Goal: Find specific page/section: Find specific page/section

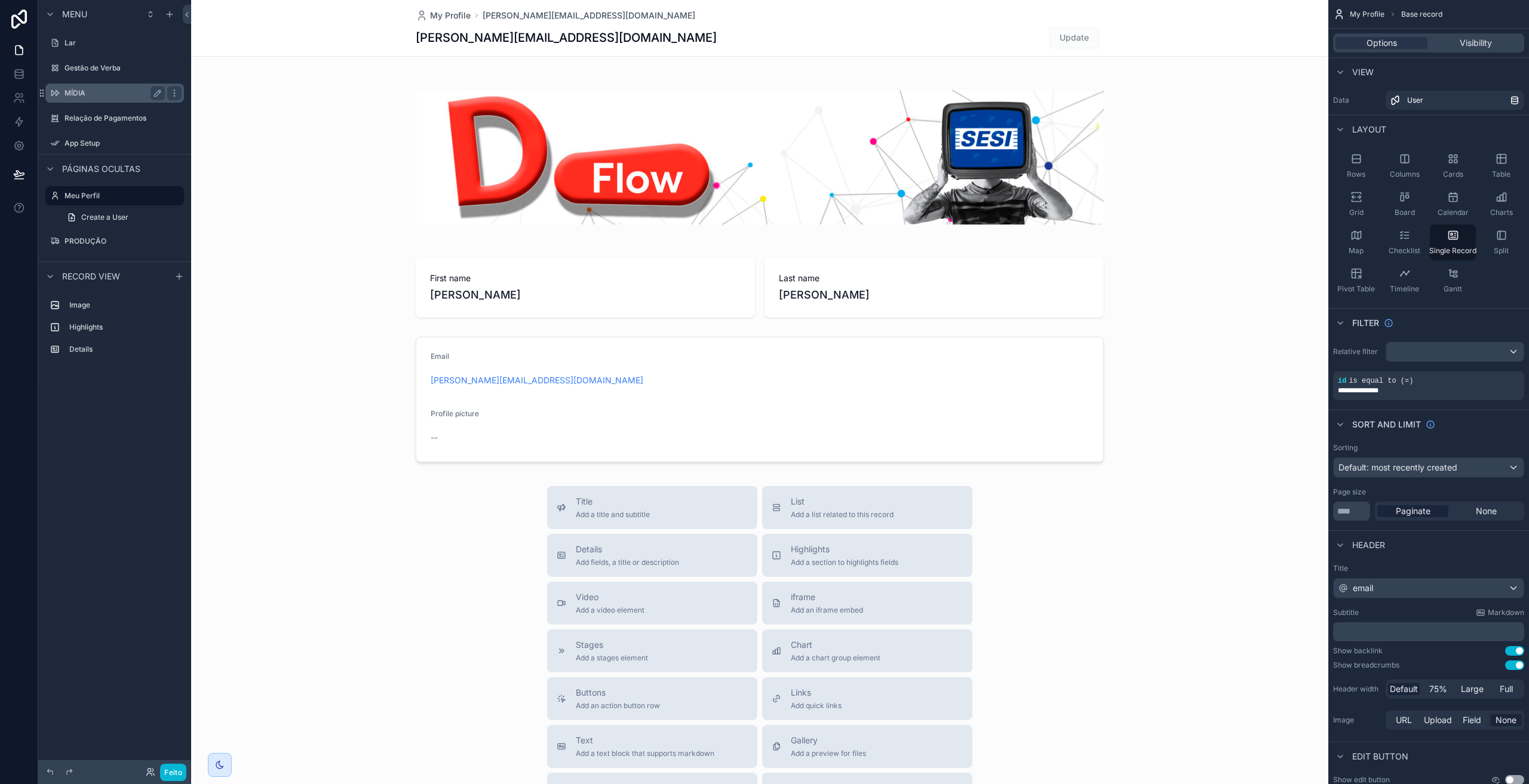
click at [83, 92] on font "MÍDIA" at bounding box center [75, 93] width 21 height 9
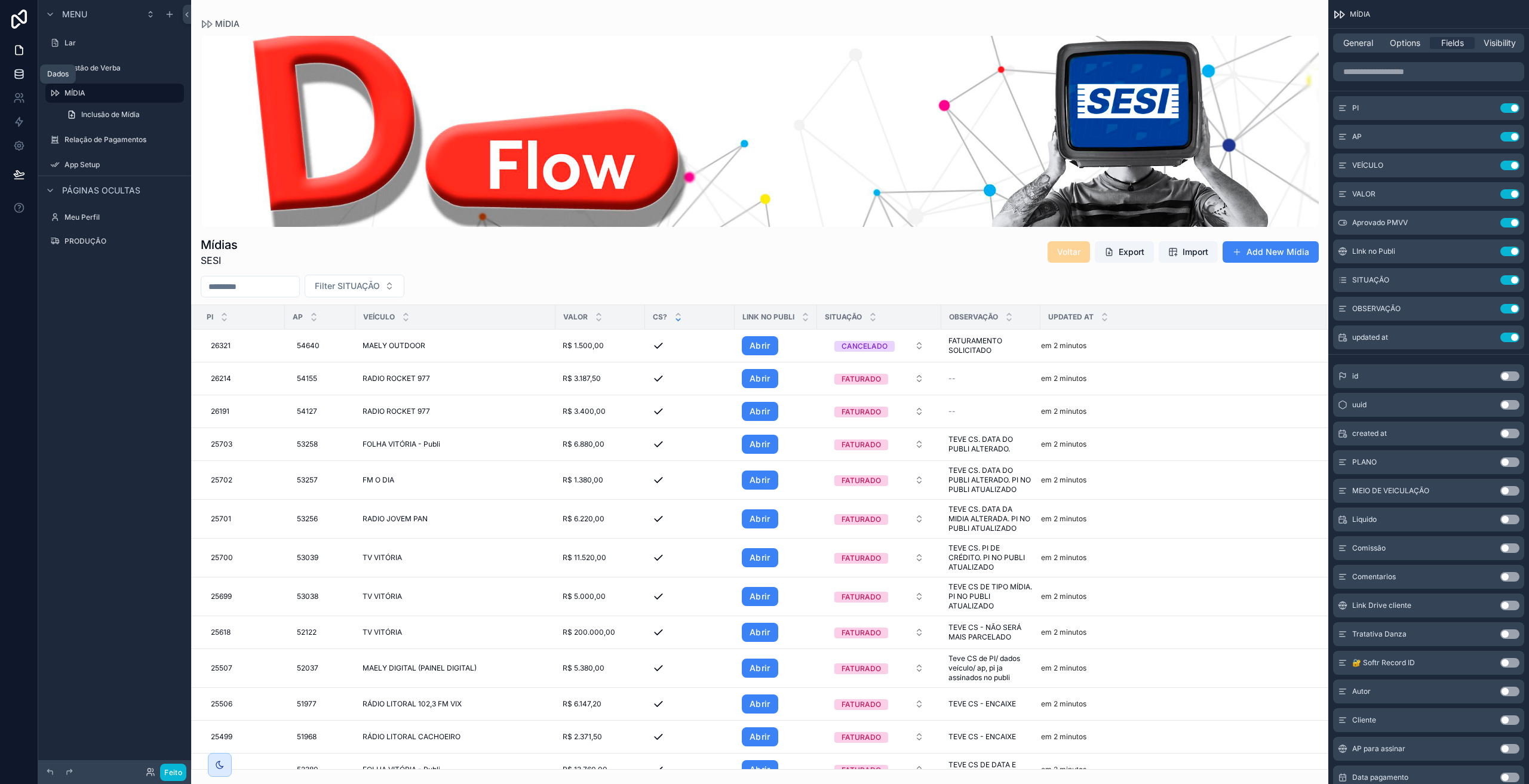
click at [16, 82] on link at bounding box center [19, 74] width 38 height 24
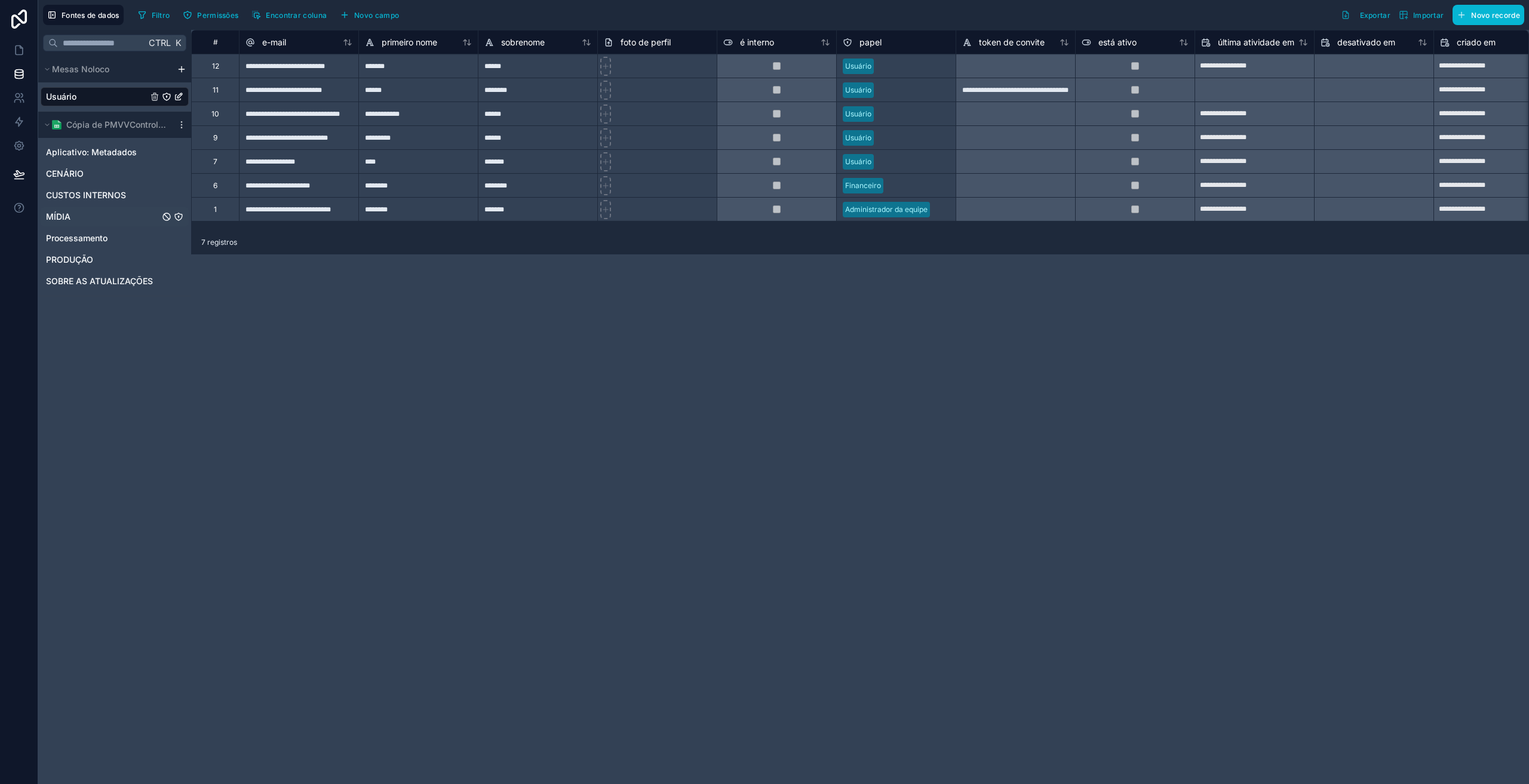
click at [59, 221] on font "MÍDIA" at bounding box center [58, 216] width 25 height 10
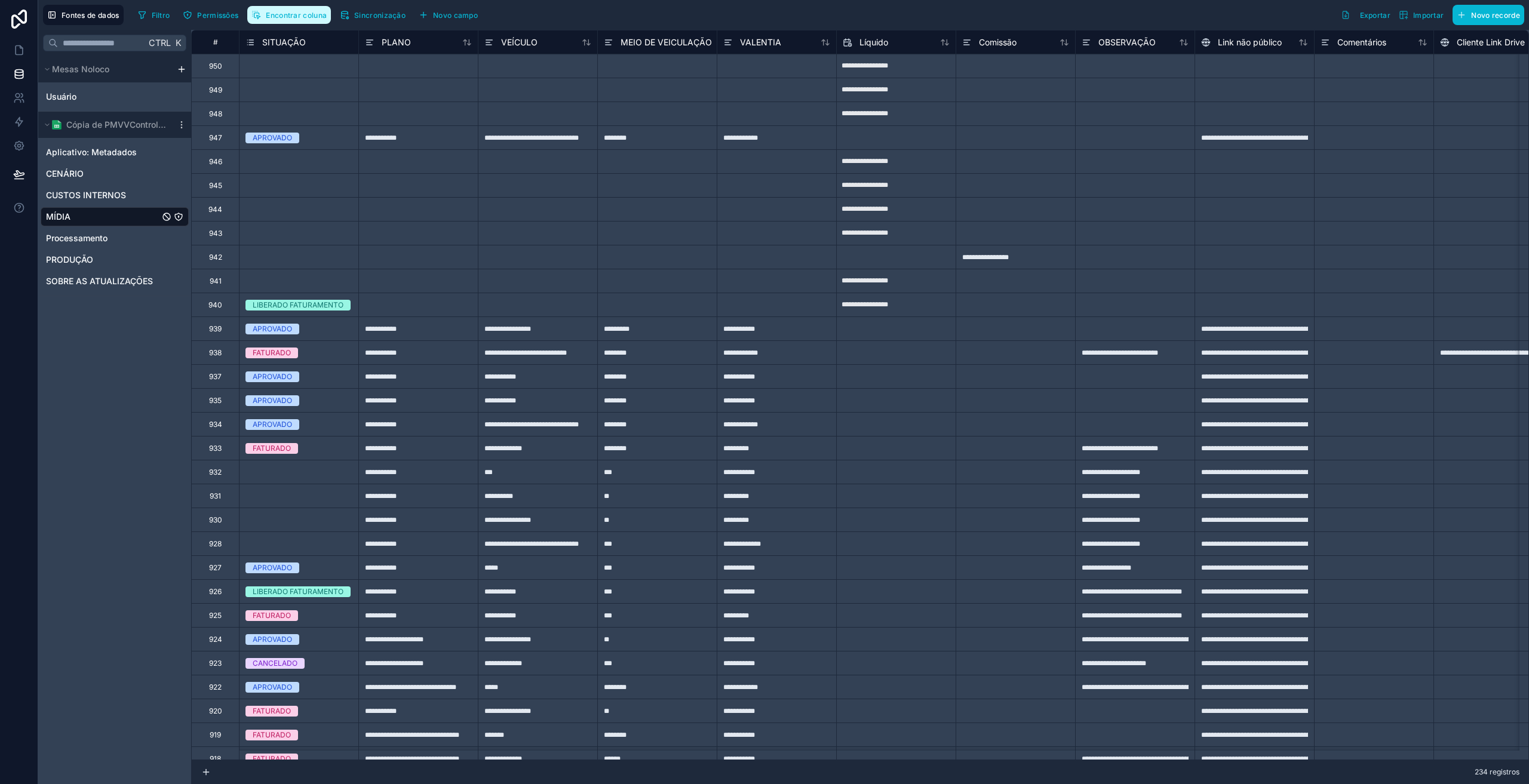
click at [331, 18] on button "Encontrar coluna" at bounding box center [289, 15] width 84 height 18
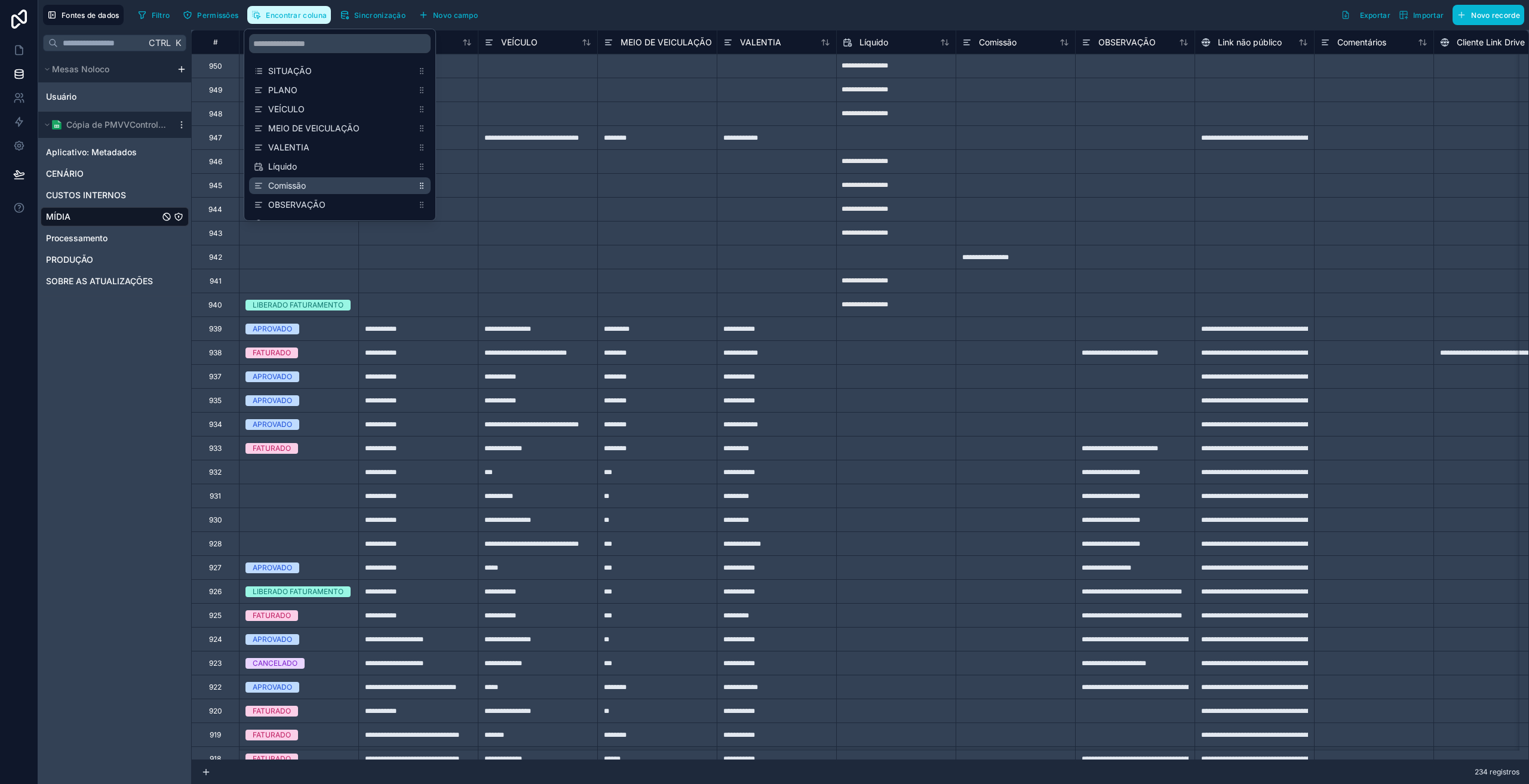
scroll to position [306, 0]
click at [273, 142] on font "PI" at bounding box center [272, 147] width 8 height 10
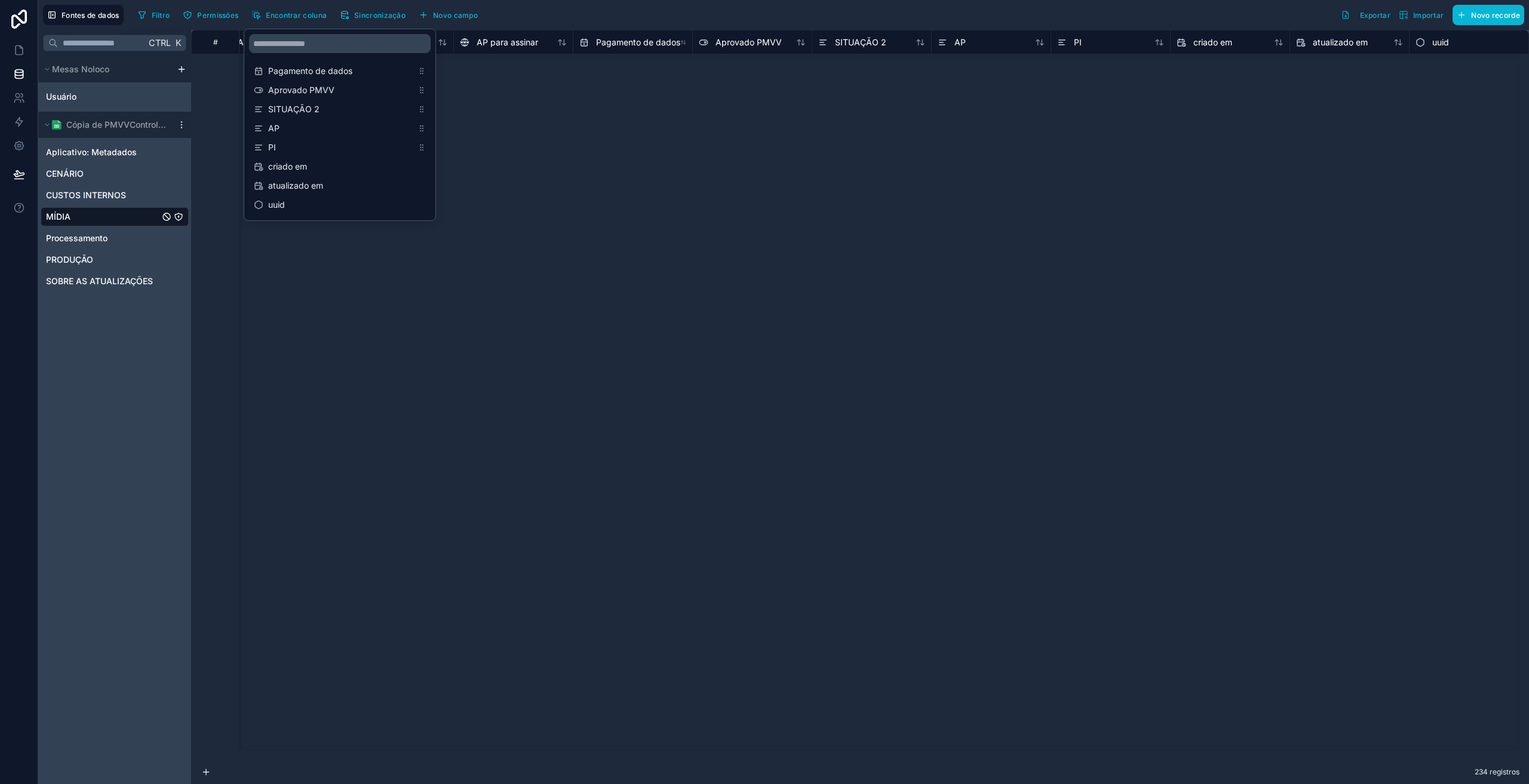
scroll to position [2508, 1587]
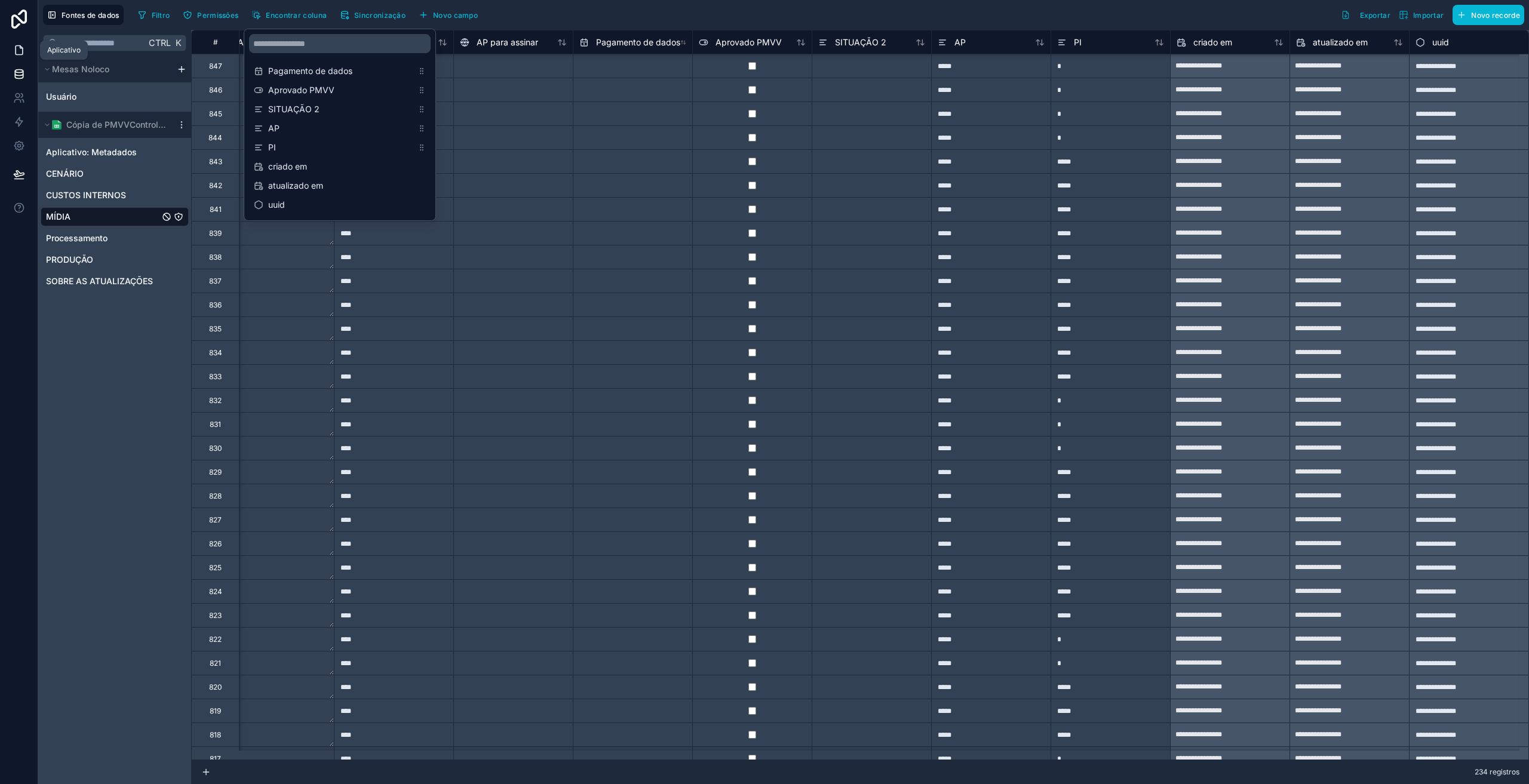
click at [13, 50] on icon at bounding box center [19, 50] width 12 height 12
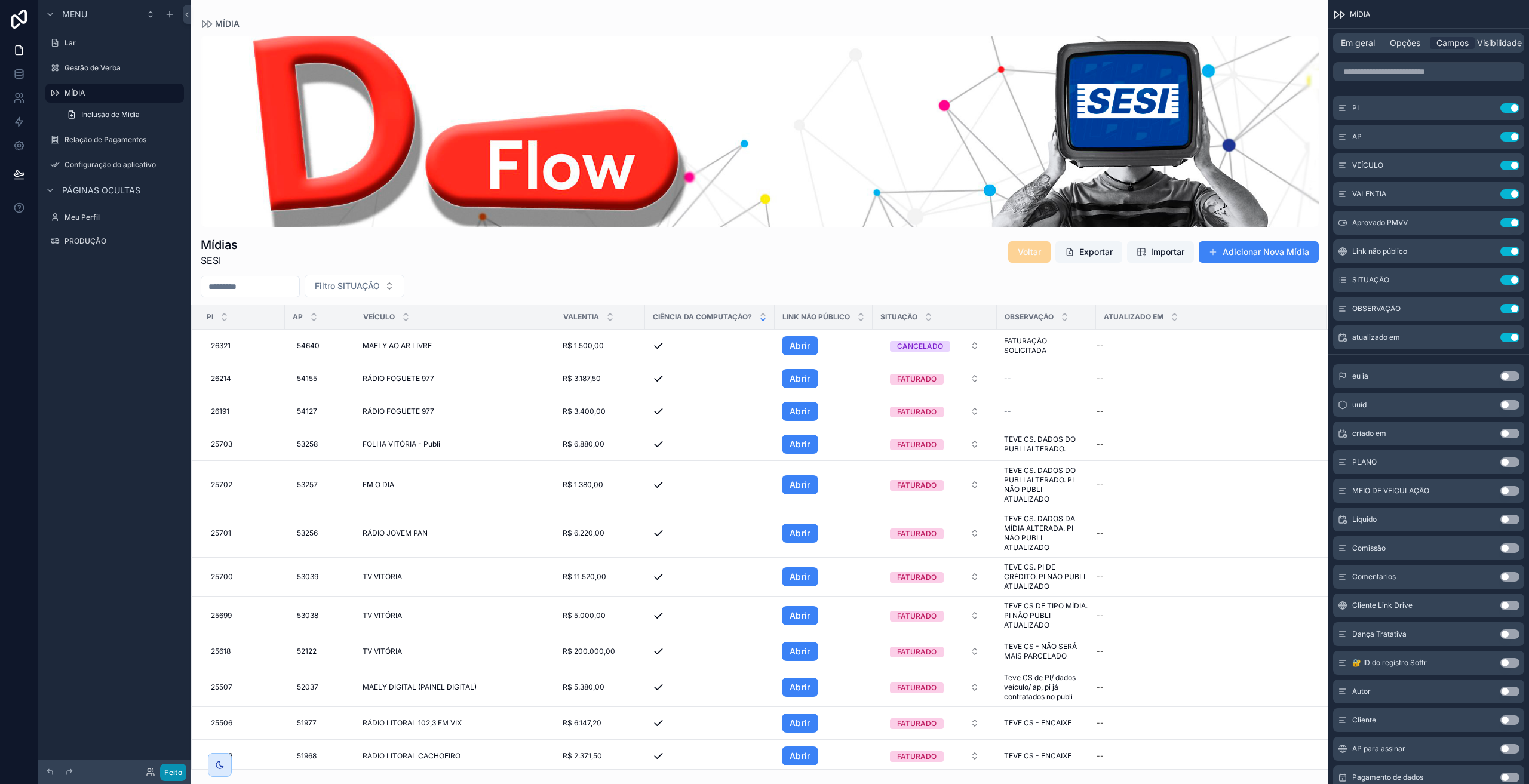
click at [173, 767] on font "Feito" at bounding box center [173, 772] width 18 height 9
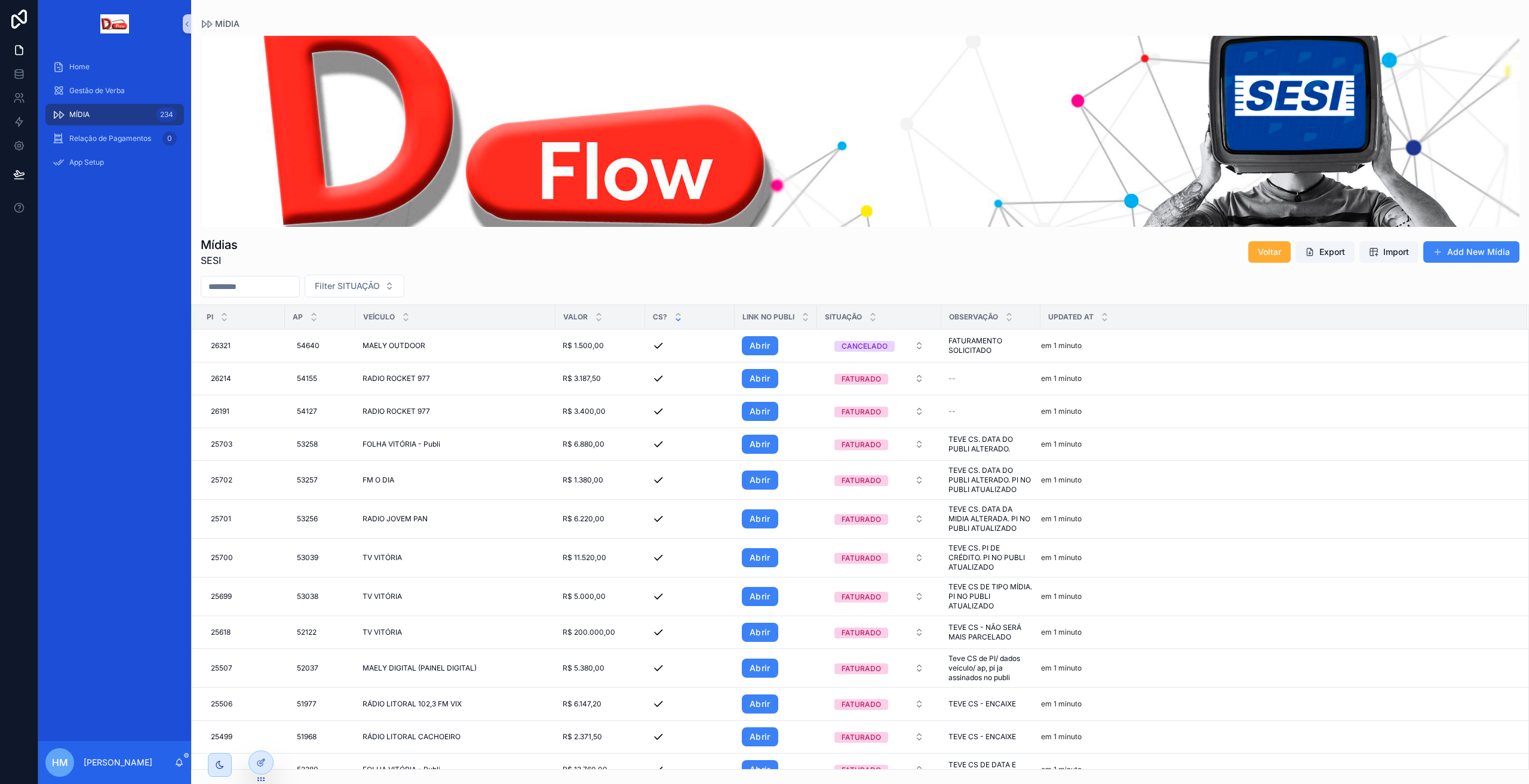
click at [253, 316] on div "PI" at bounding box center [238, 317] width 92 height 23
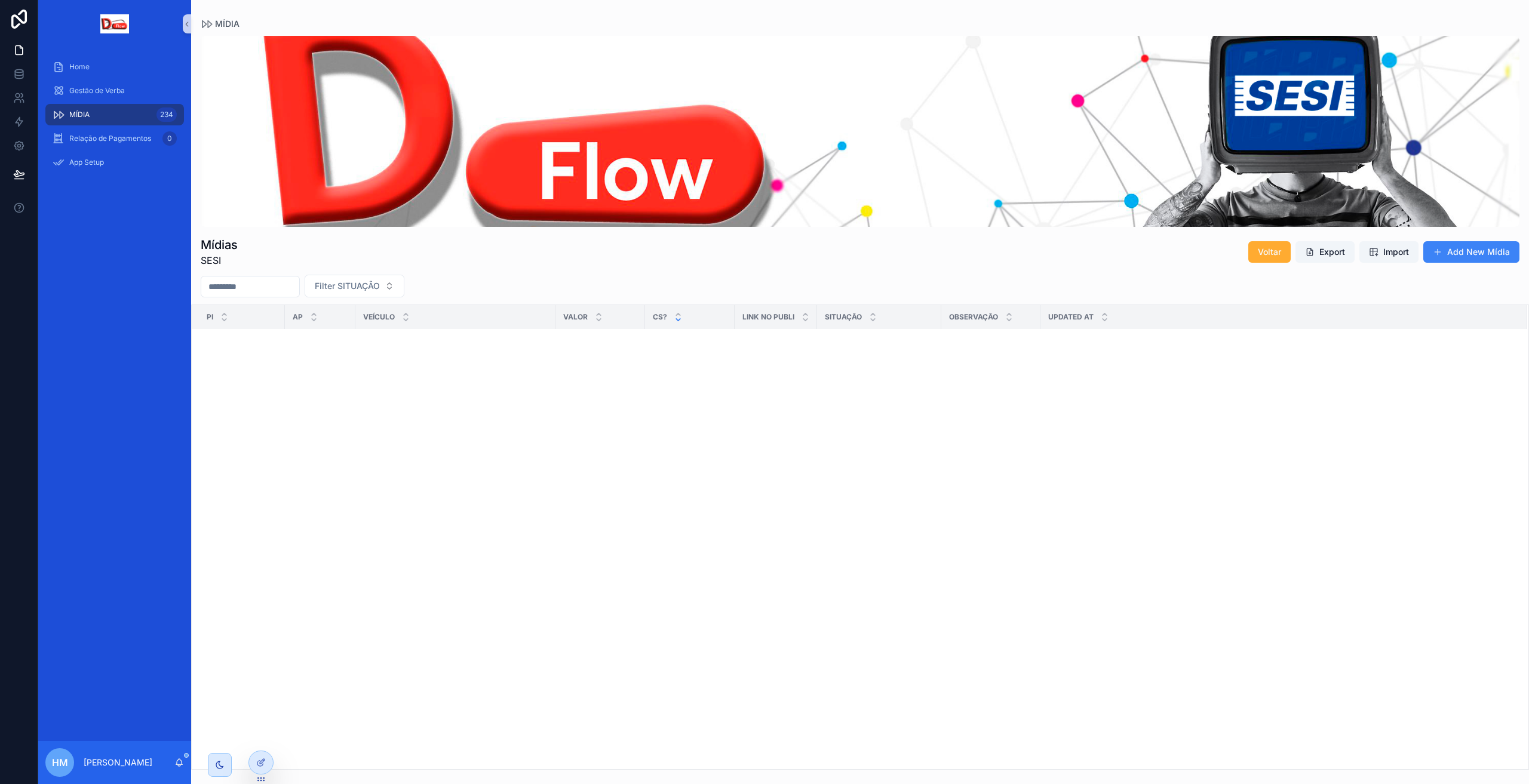
scroll to position [3761, 0]
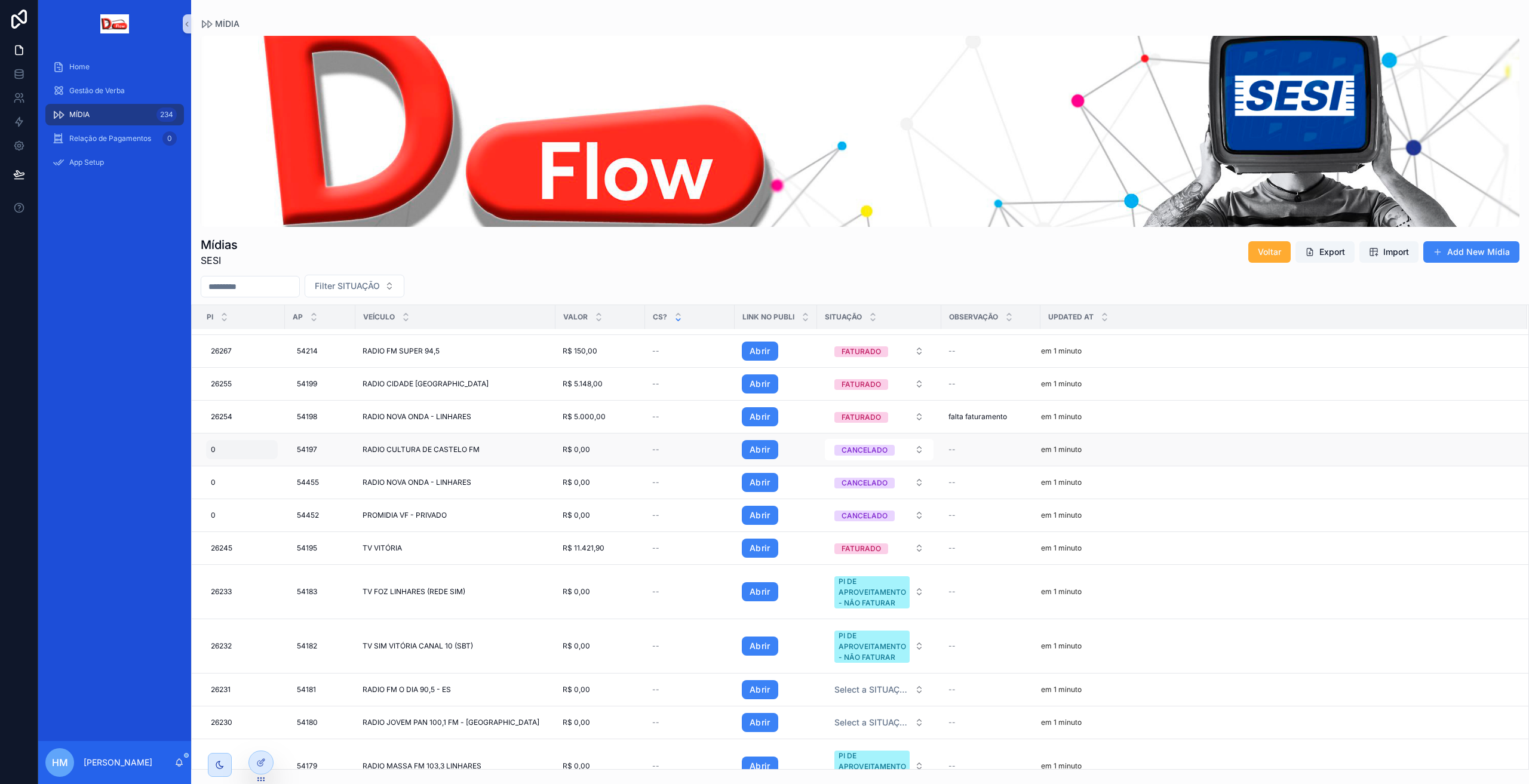
click at [272, 456] on div "0 0" at bounding box center [242, 449] width 72 height 19
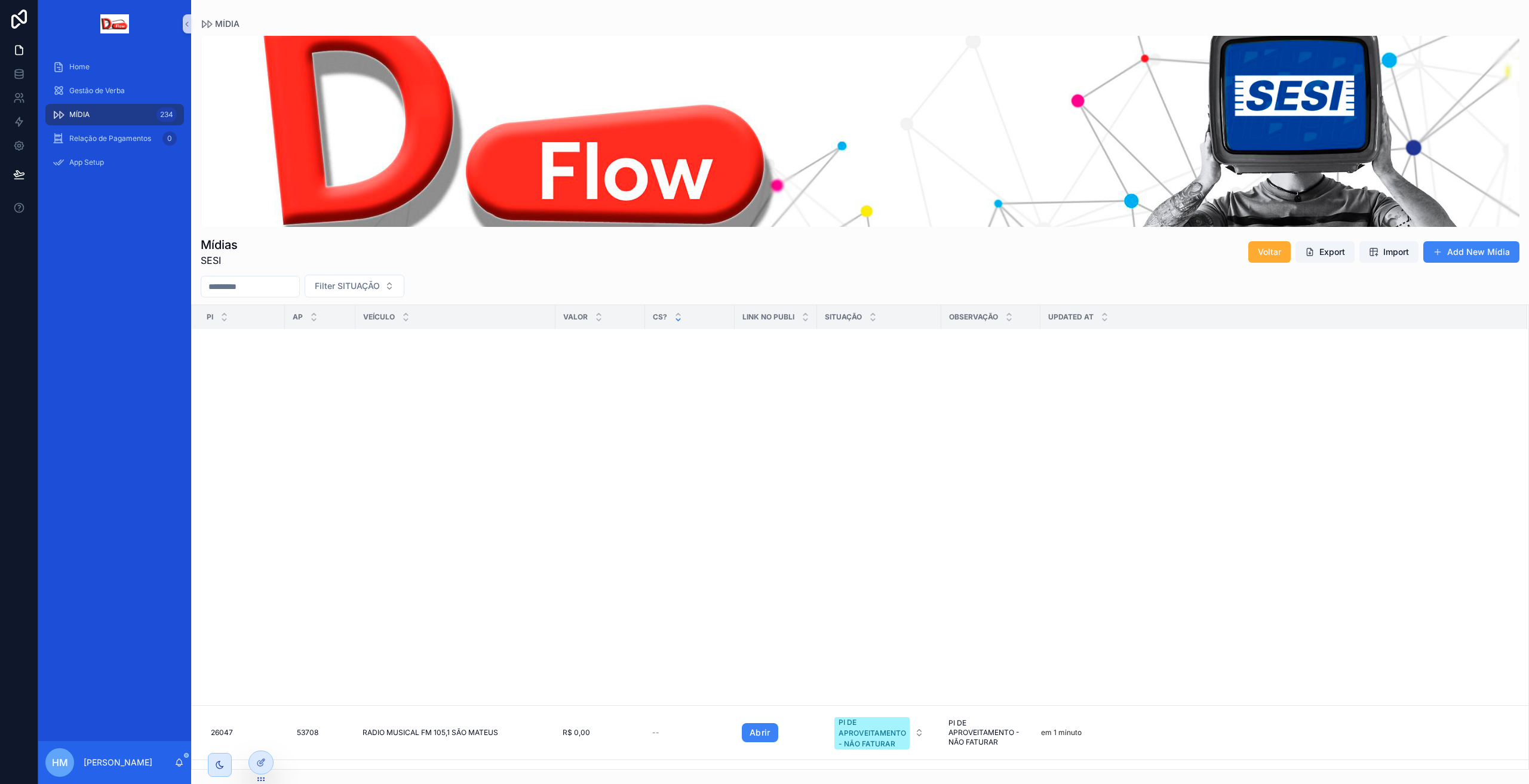
scroll to position [8296, 0]
